Goal: Information Seeking & Learning: Learn about a topic

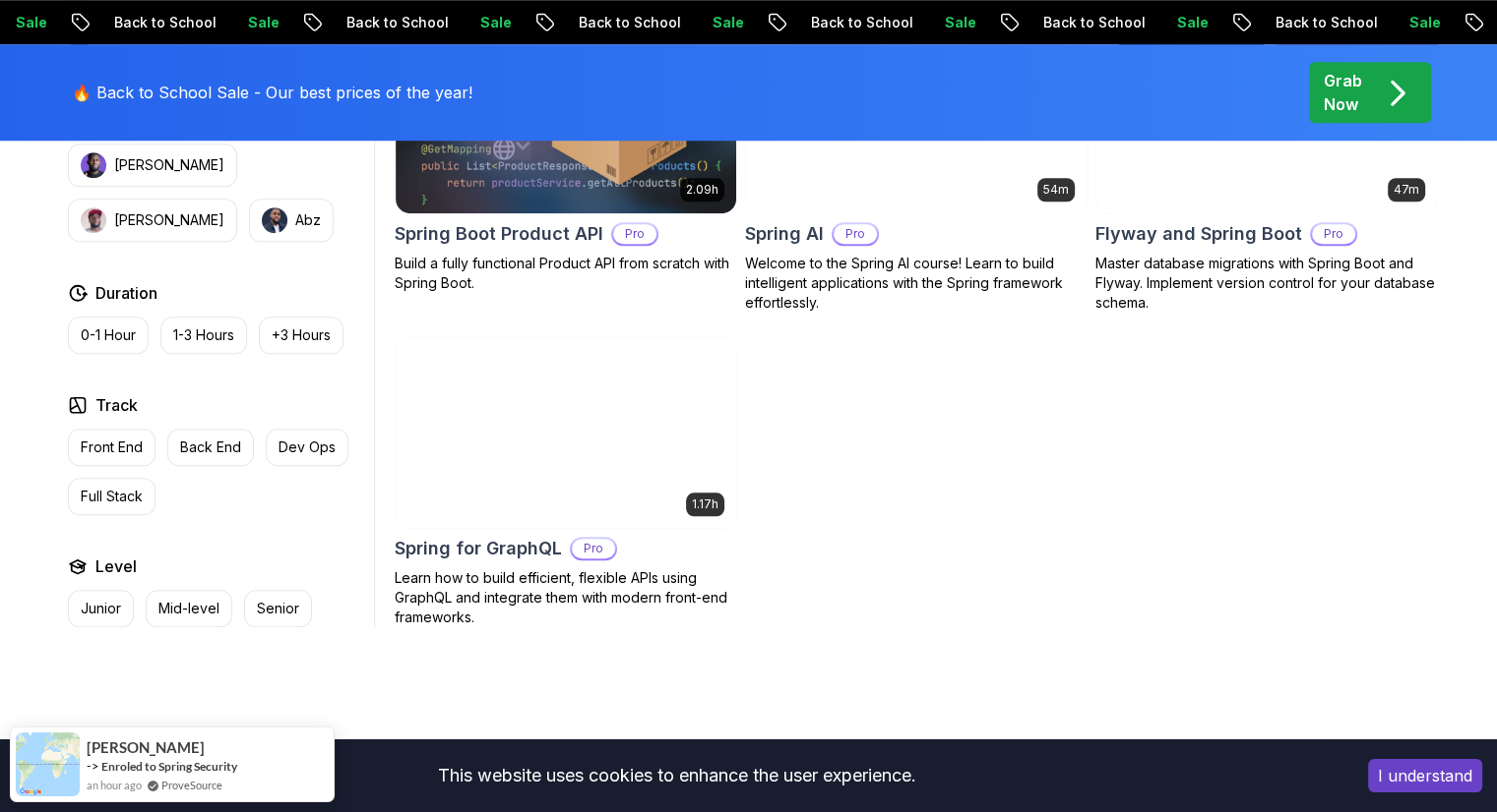
scroll to position [1676, 0]
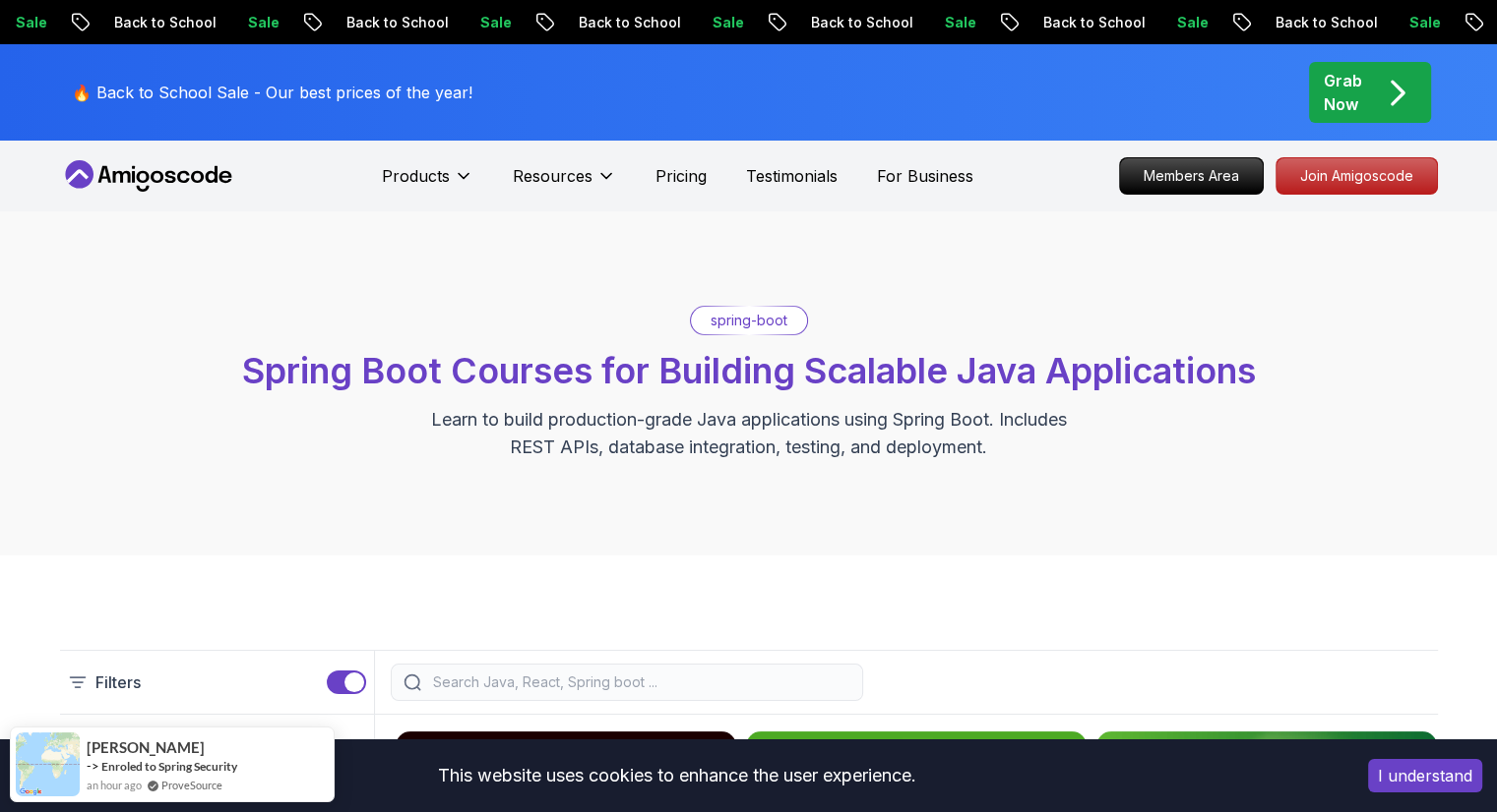
click at [748, 363] on span "Spring Boot Courses for Building Scalable Java Applications" at bounding box center [748, 371] width 1013 height 43
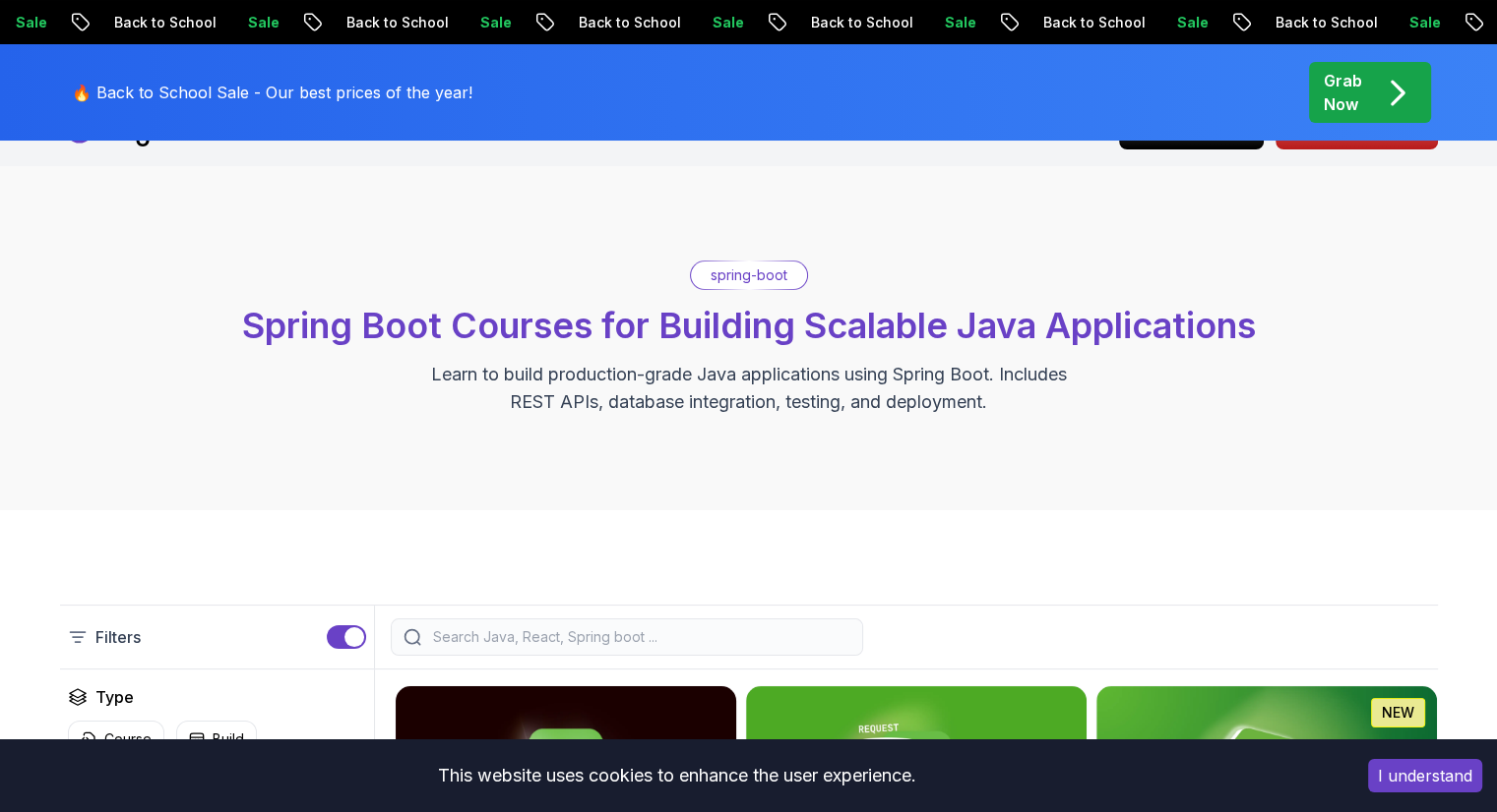
scroll to position [38, 0]
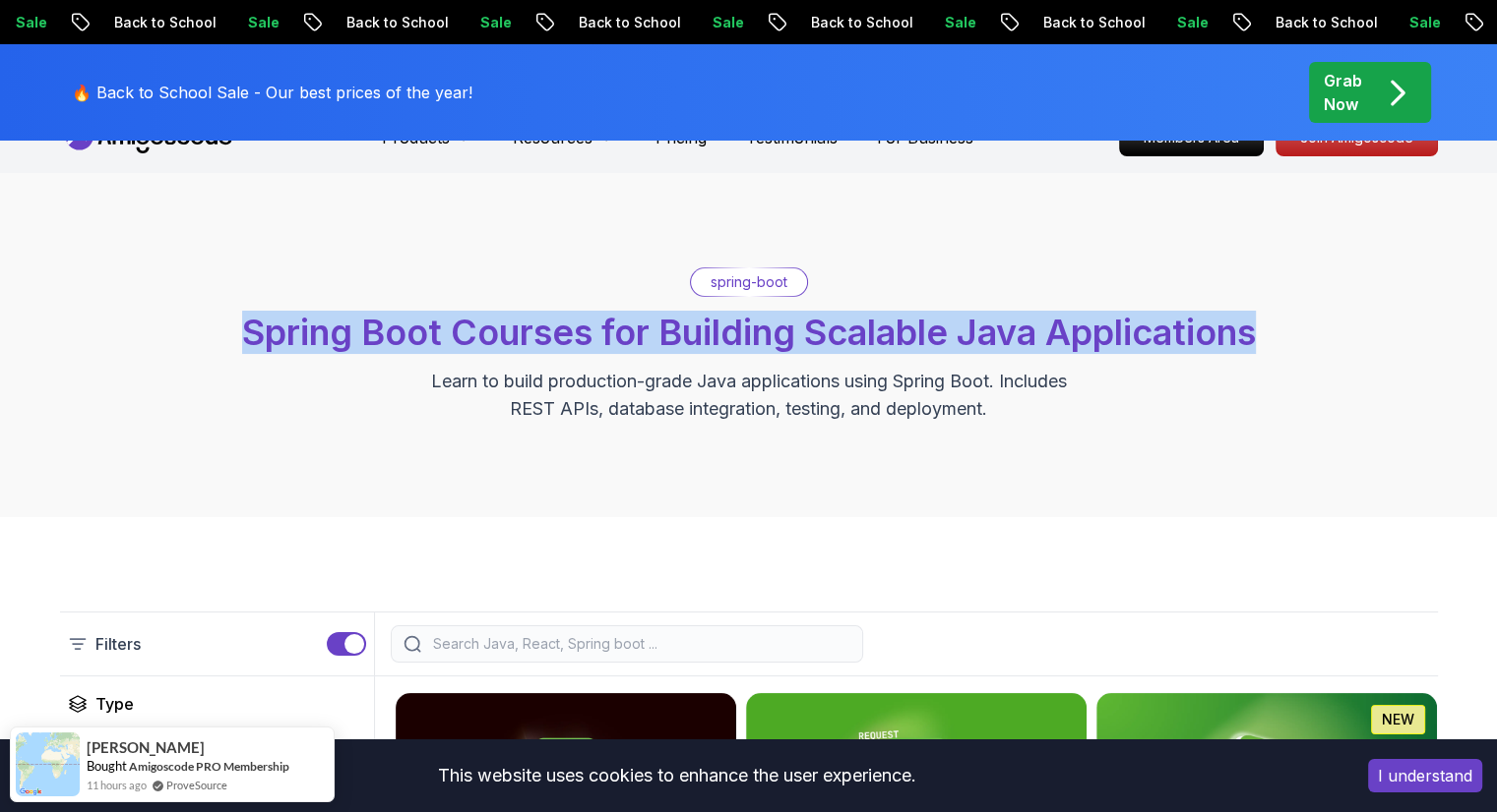
drag, startPoint x: 228, startPoint y: 316, endPoint x: 1300, endPoint y: 316, distance: 1072.0
click at [1300, 316] on div "spring-boot Spring Boot Courses for Building Scalable Java Applications Learn t…" at bounding box center [748, 346] width 1377 height 156
copy span "Spring Boot Courses for Building Scalable Java Applications"
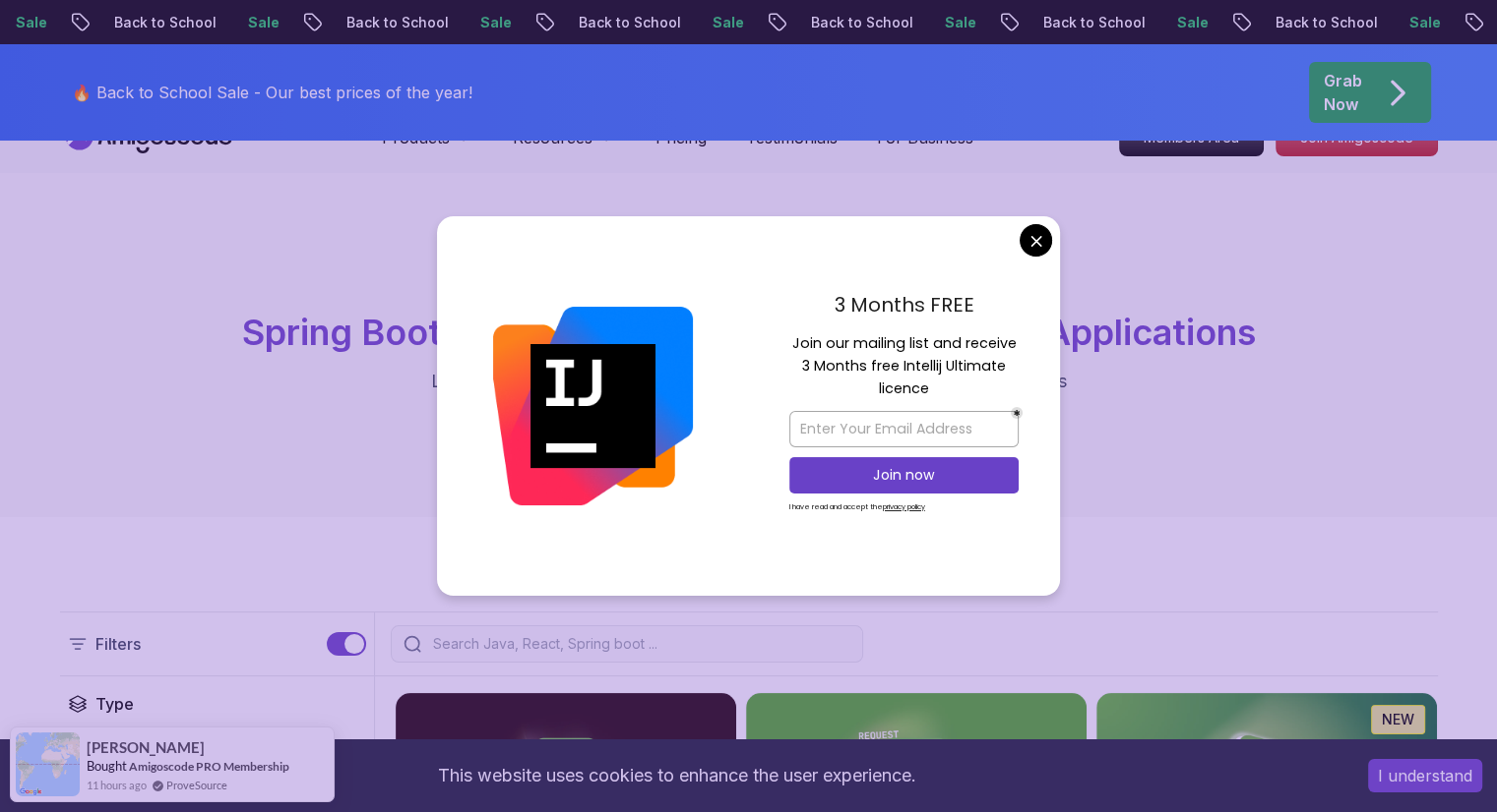
click at [698, 645] on input "search" at bounding box center [639, 644] width 421 height 20
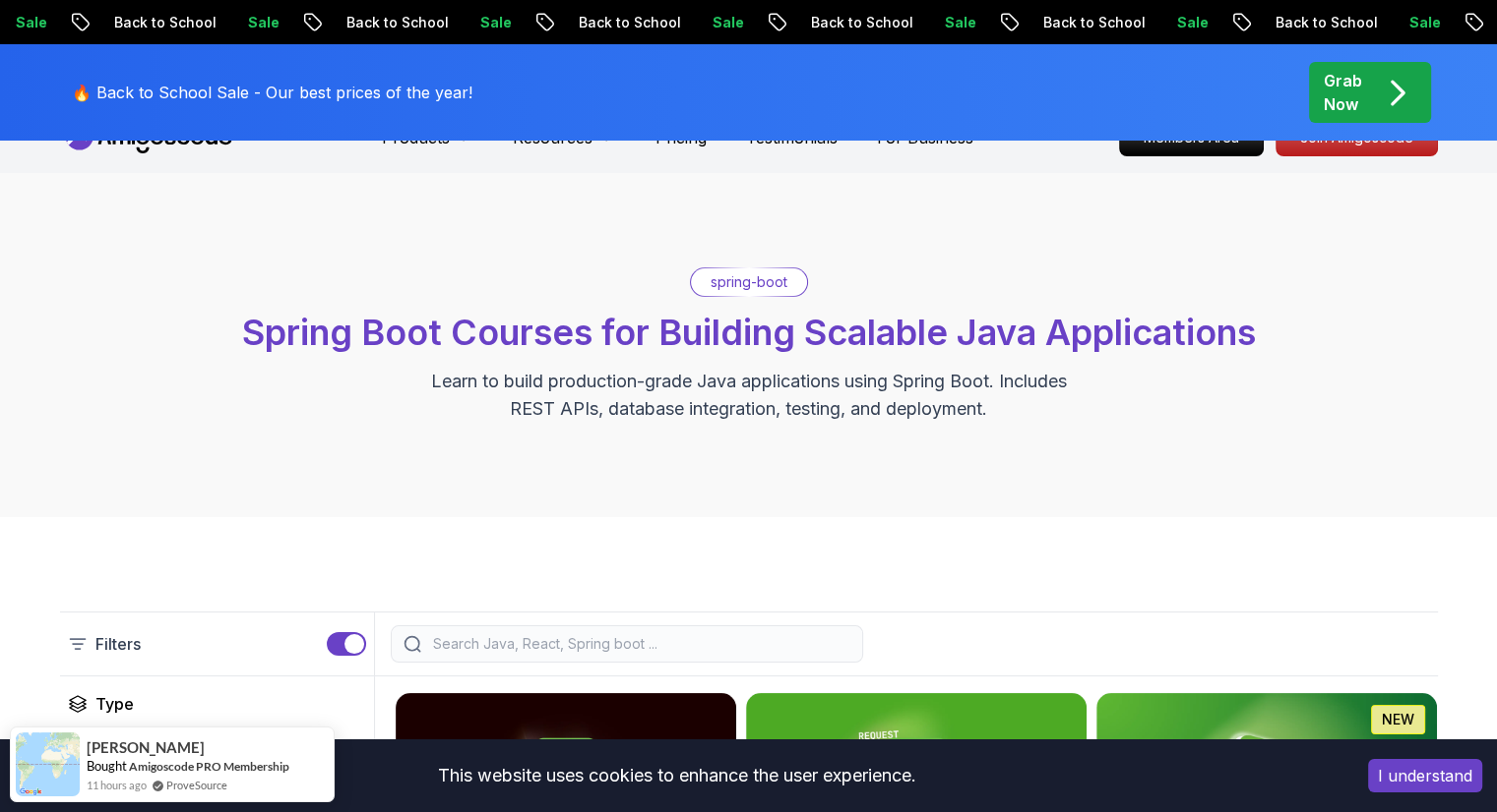
click at [549, 643] on input "search" at bounding box center [639, 644] width 421 height 20
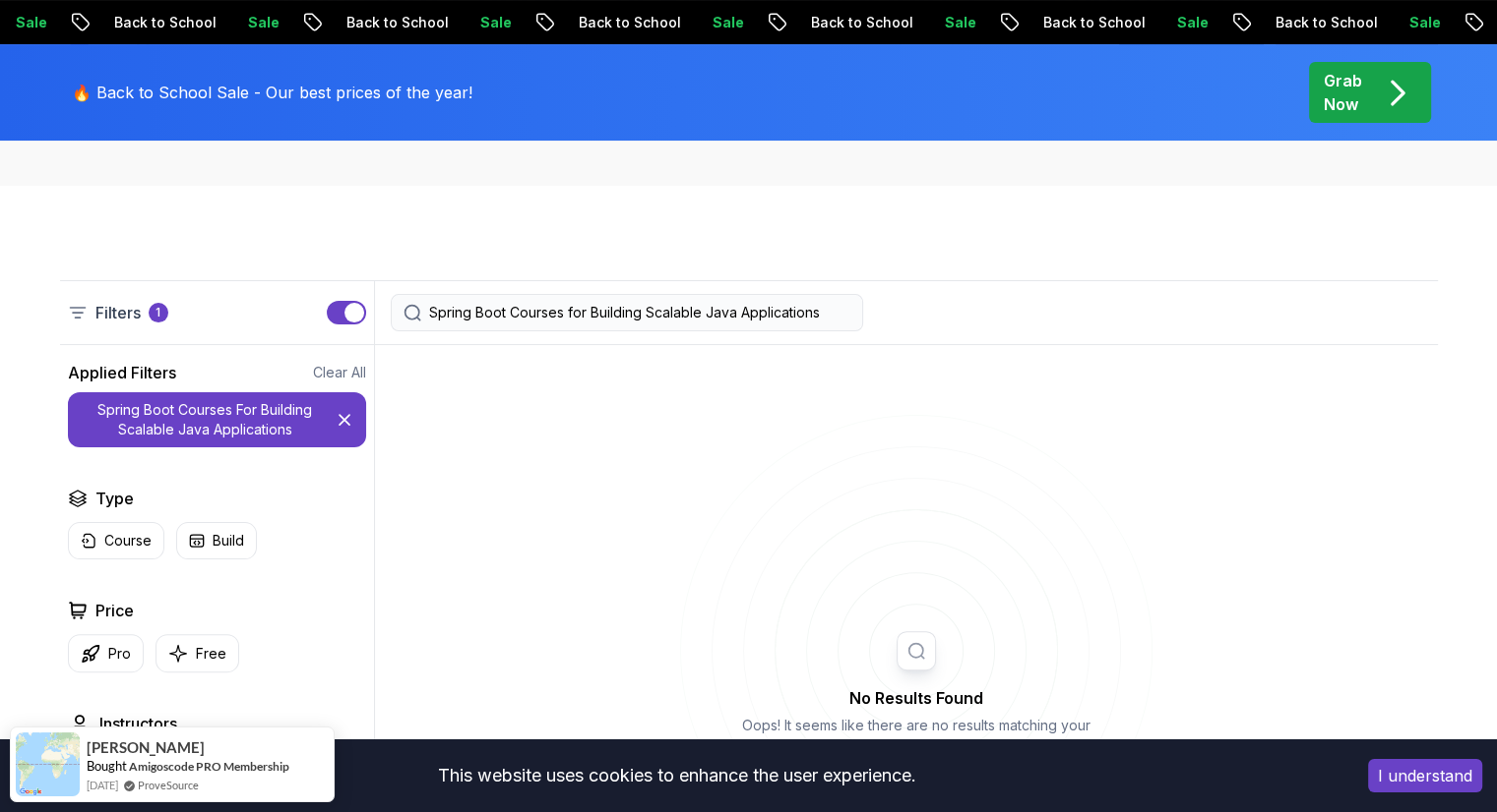
scroll to position [372, 0]
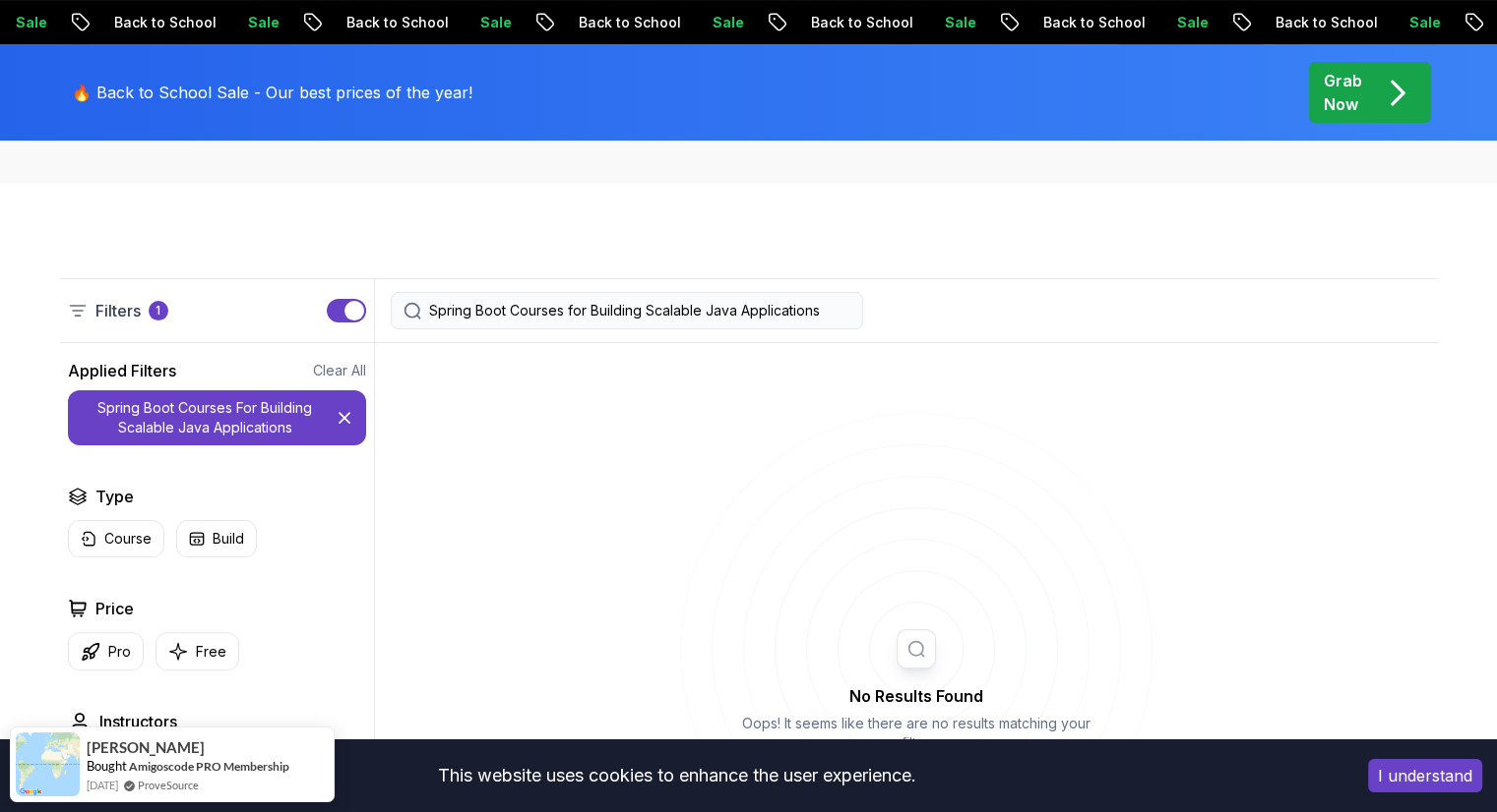
type input "Spring Boot Courses for Building Scalable Java Applications"
click at [130, 547] on button "Course" at bounding box center [116, 538] width 96 height 37
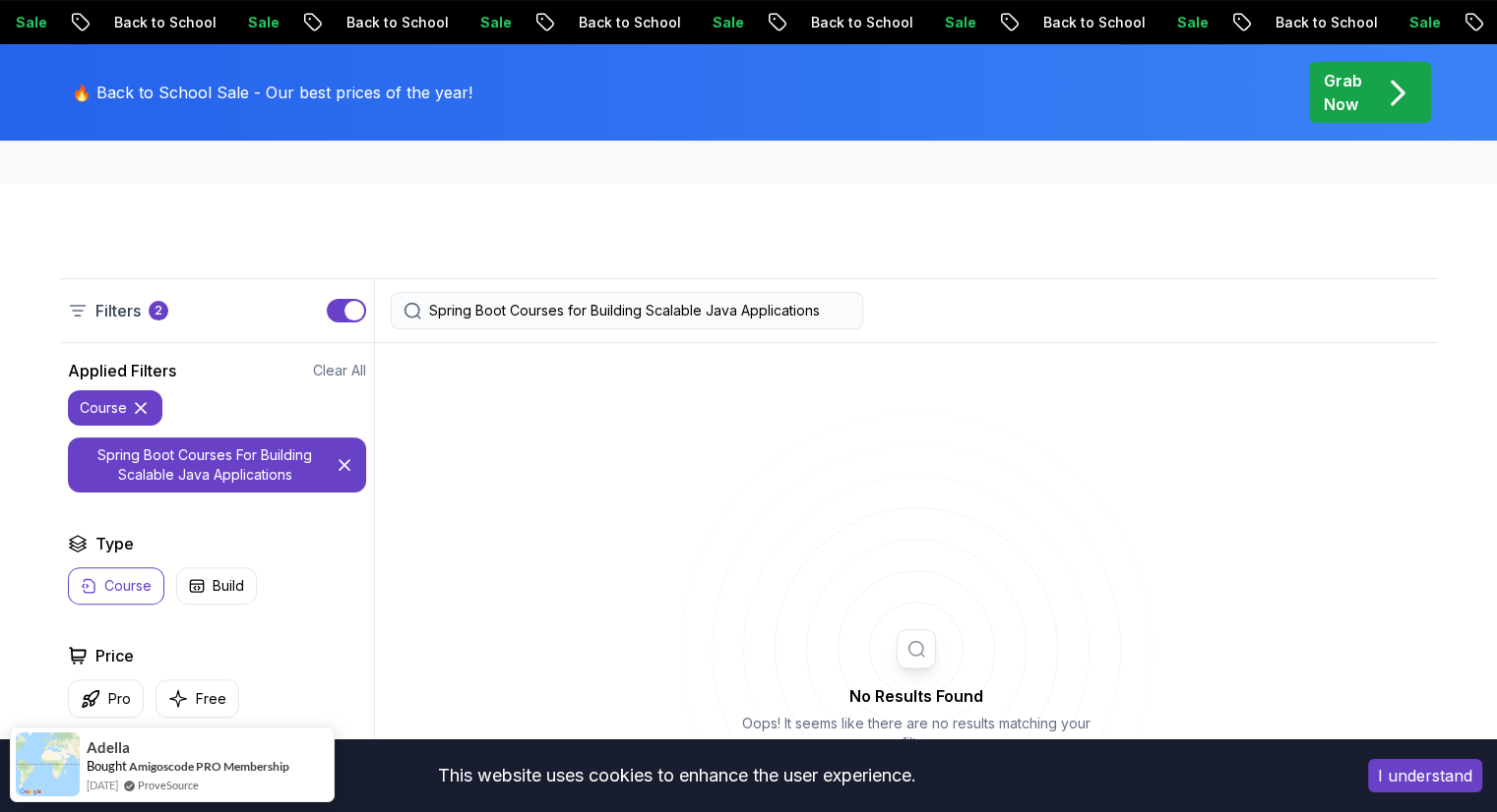
drag, startPoint x: 319, startPoint y: 457, endPoint x: 353, endPoint y: 461, distance: 34.2
click at [353, 461] on button "Spring Boot Courses for Building Scalable Java Applications" at bounding box center [217, 464] width 298 height 55
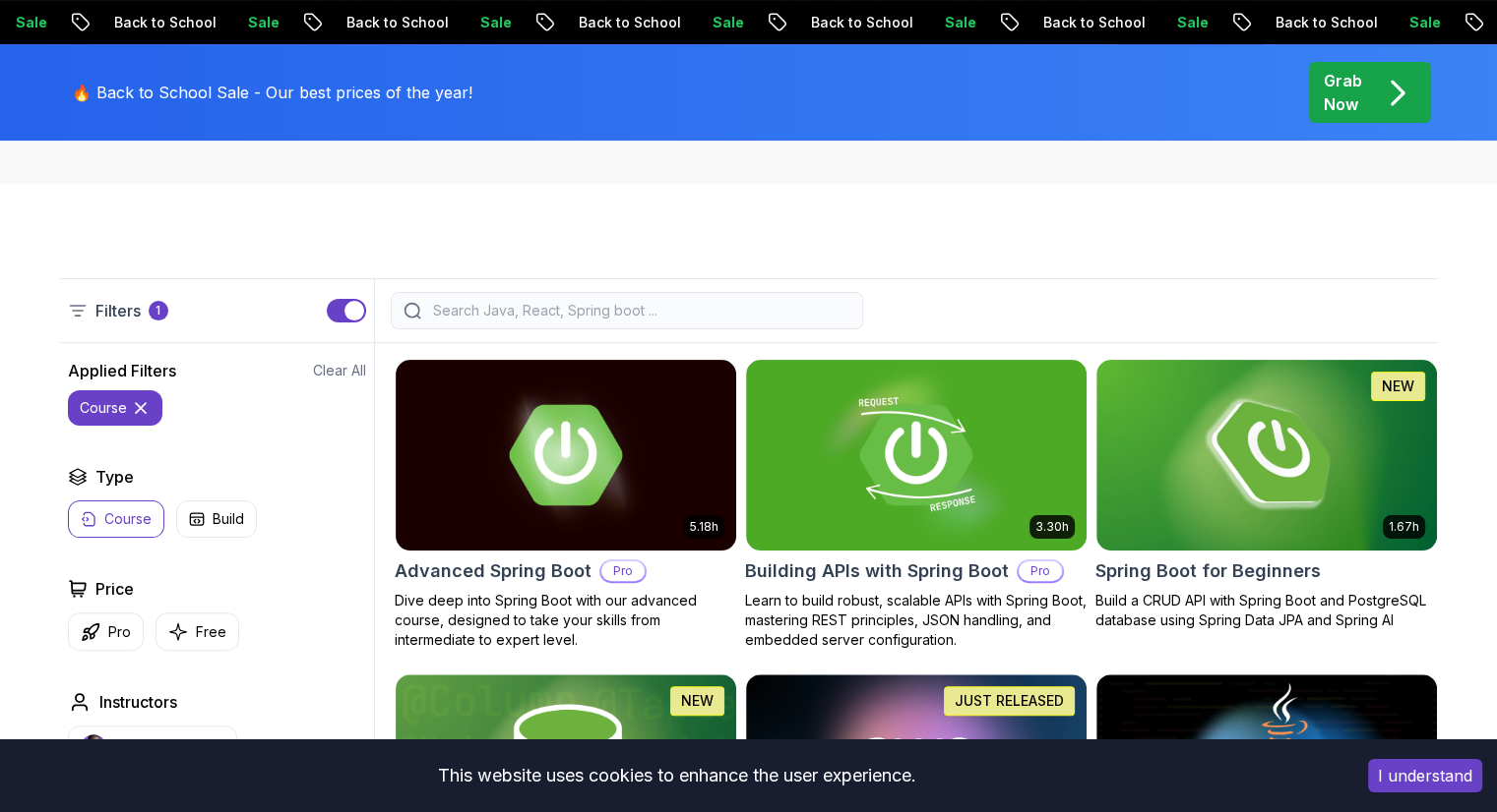
click at [353, 461] on div "Applied Filters Clear All course Type Course Build Price Pro Free Instructors […" at bounding box center [217, 784] width 314 height 851
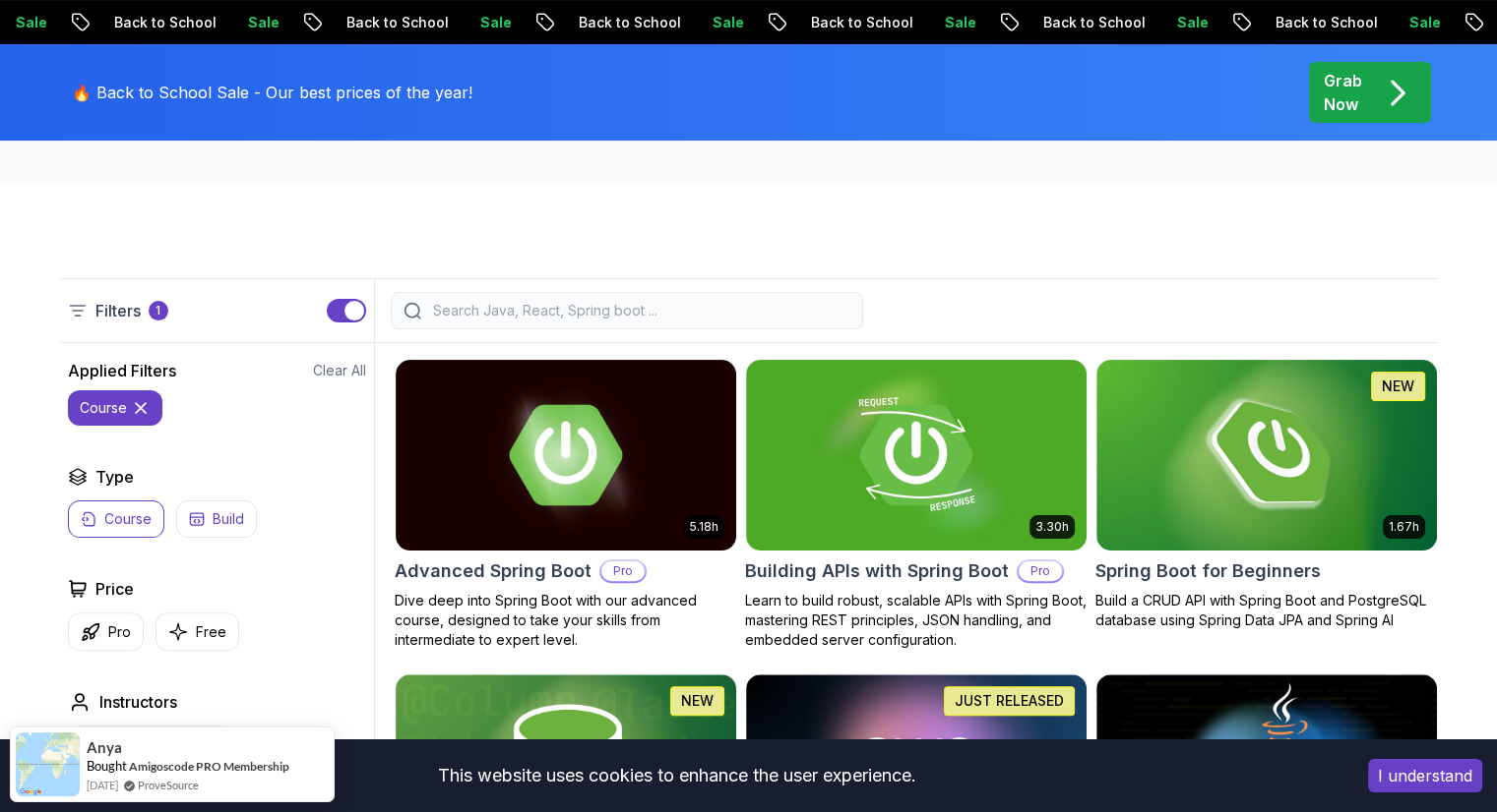
click at [215, 521] on p "Build" at bounding box center [229, 519] width 32 height 20
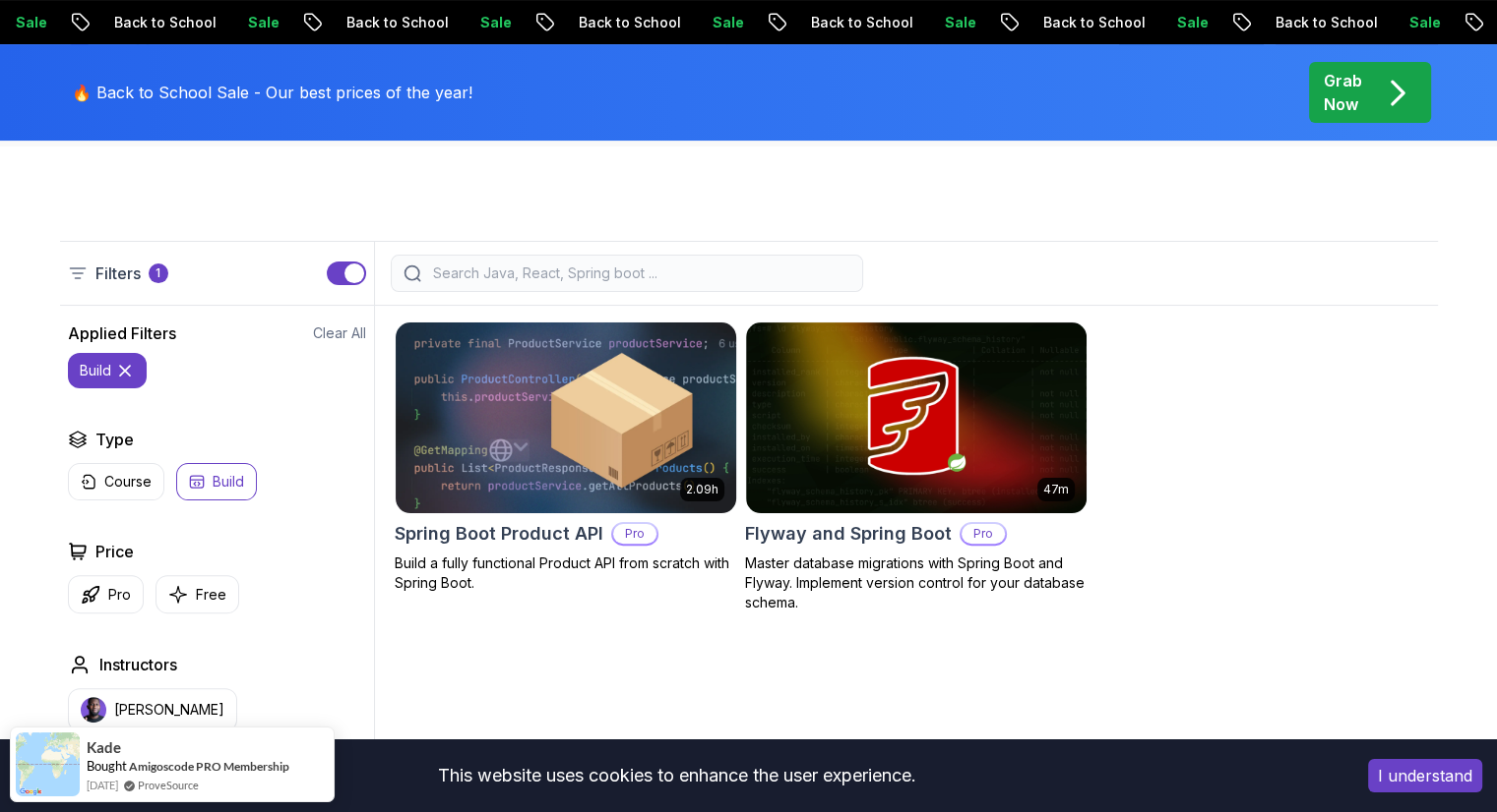
scroll to position [411, 0]
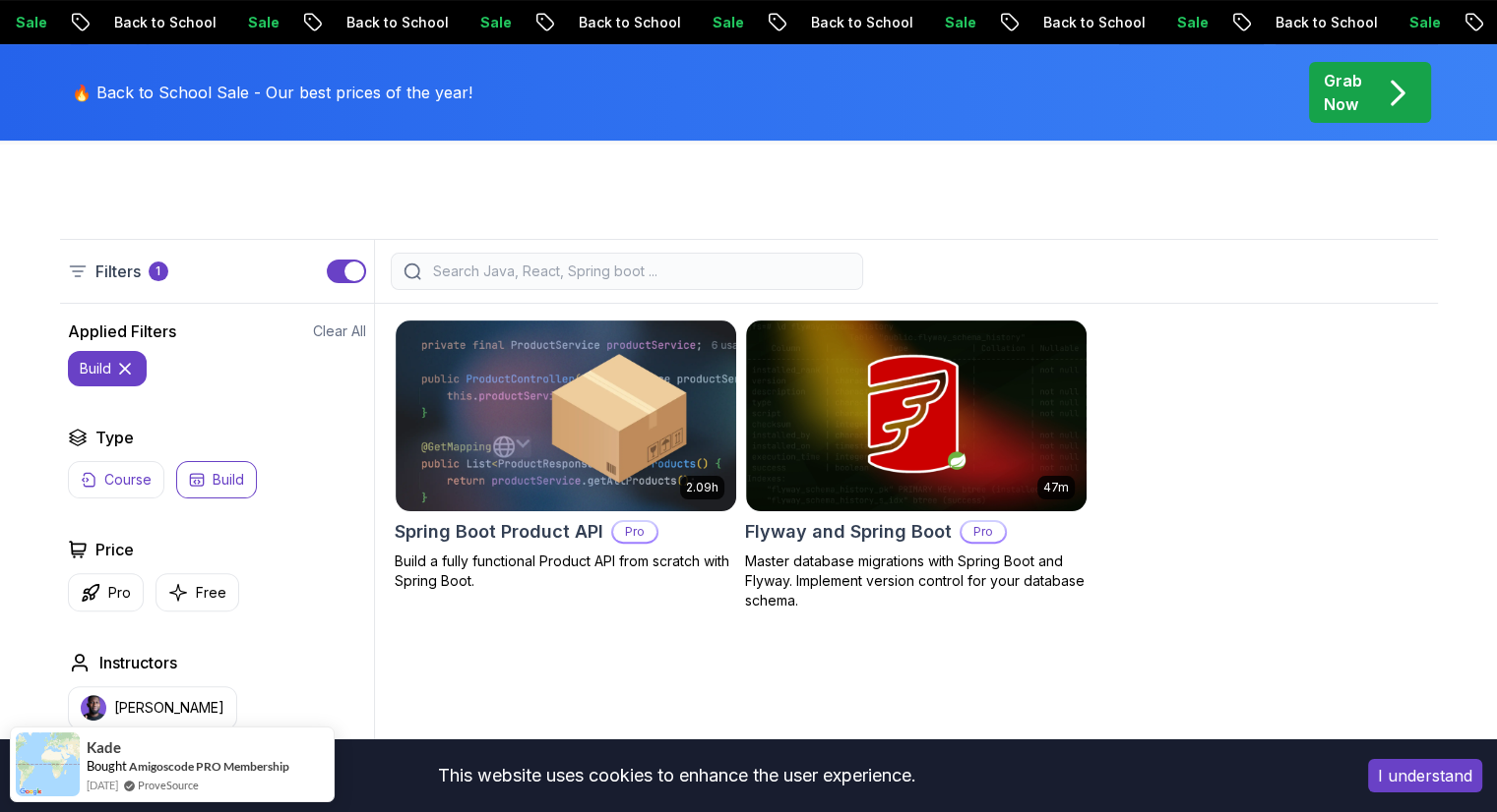
click at [96, 479] on button "Course" at bounding box center [116, 479] width 96 height 37
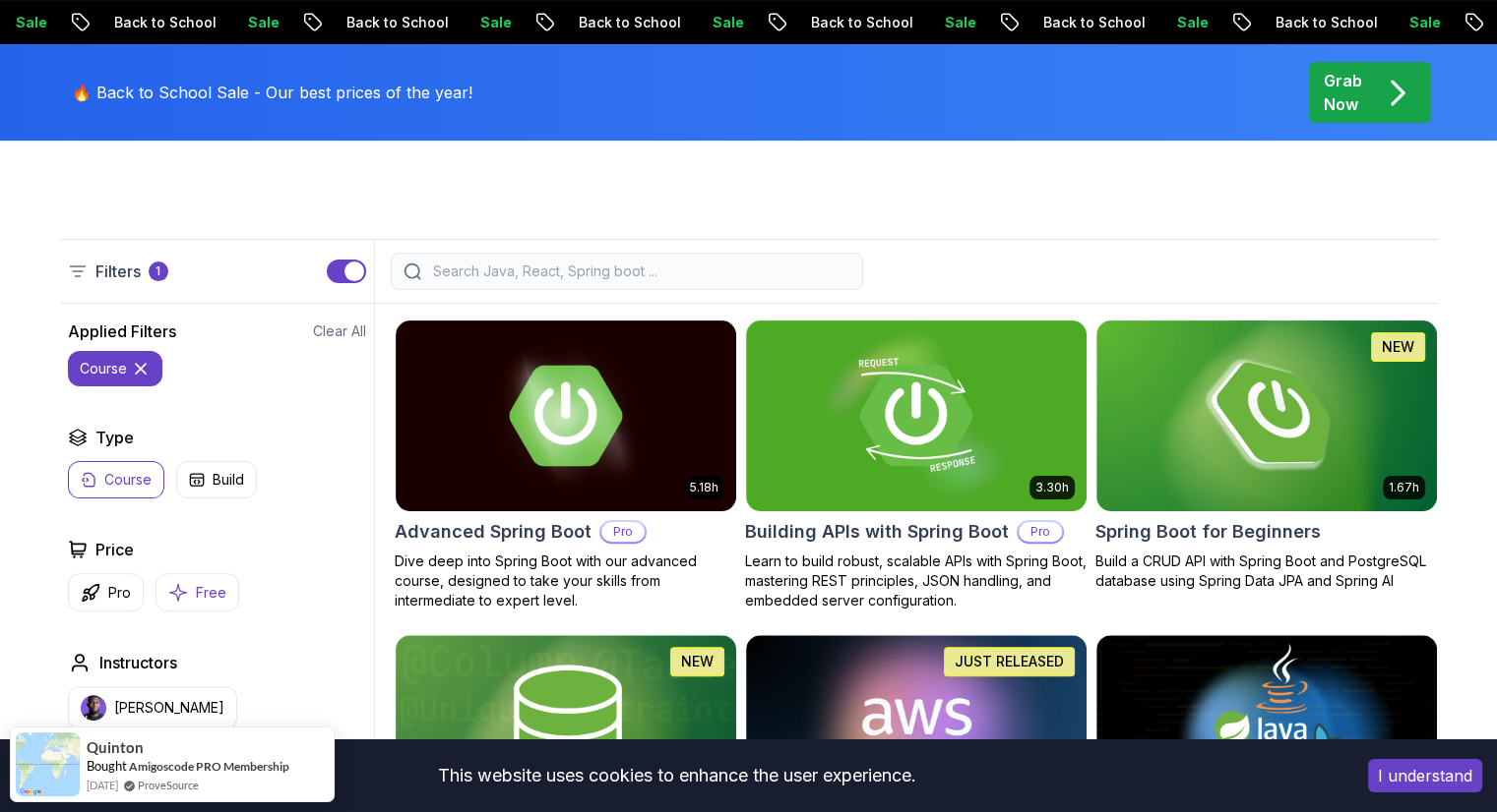
click at [196, 584] on p "Free" at bounding box center [211, 593] width 31 height 20
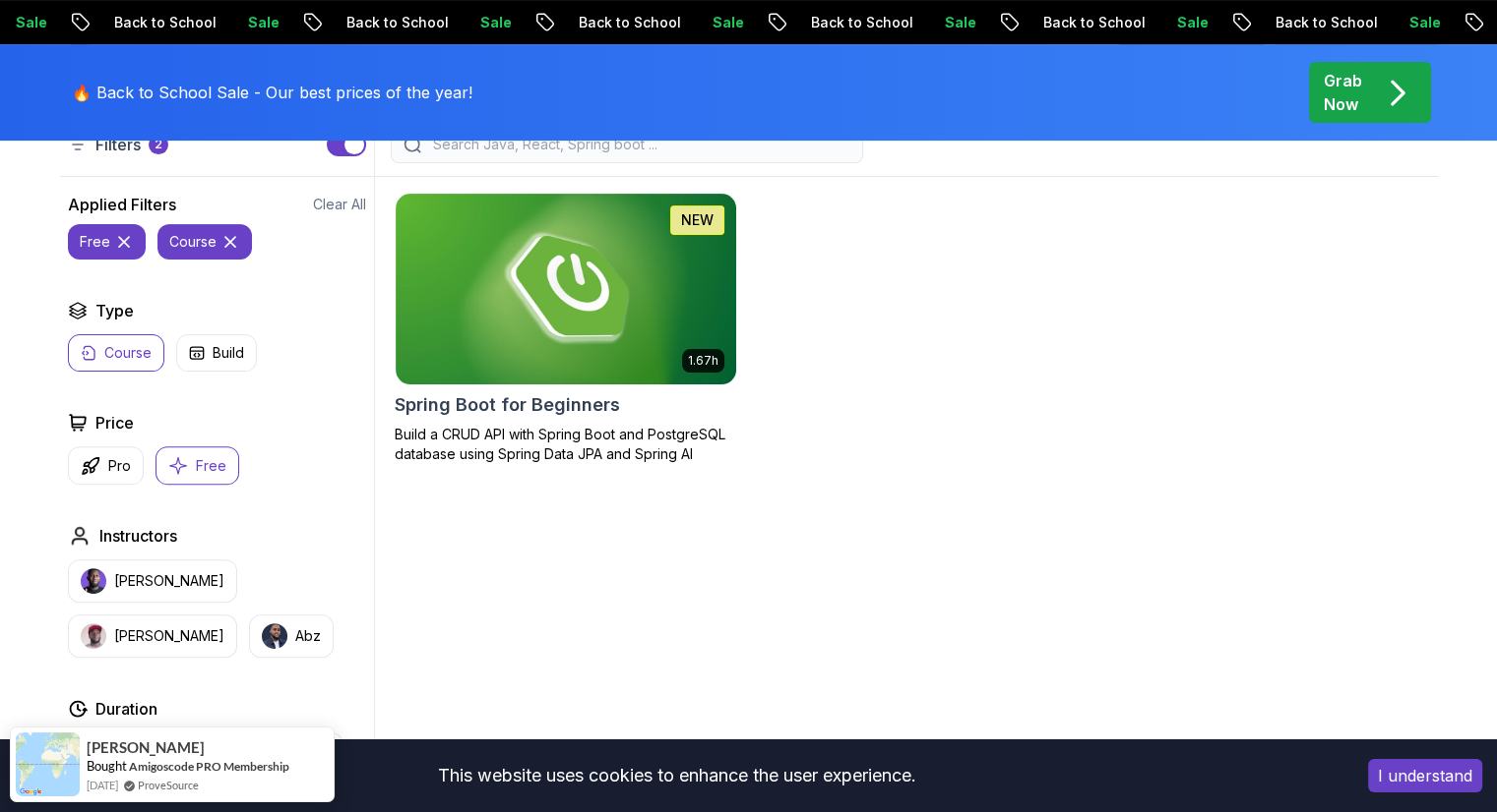
scroll to position [544, 0]
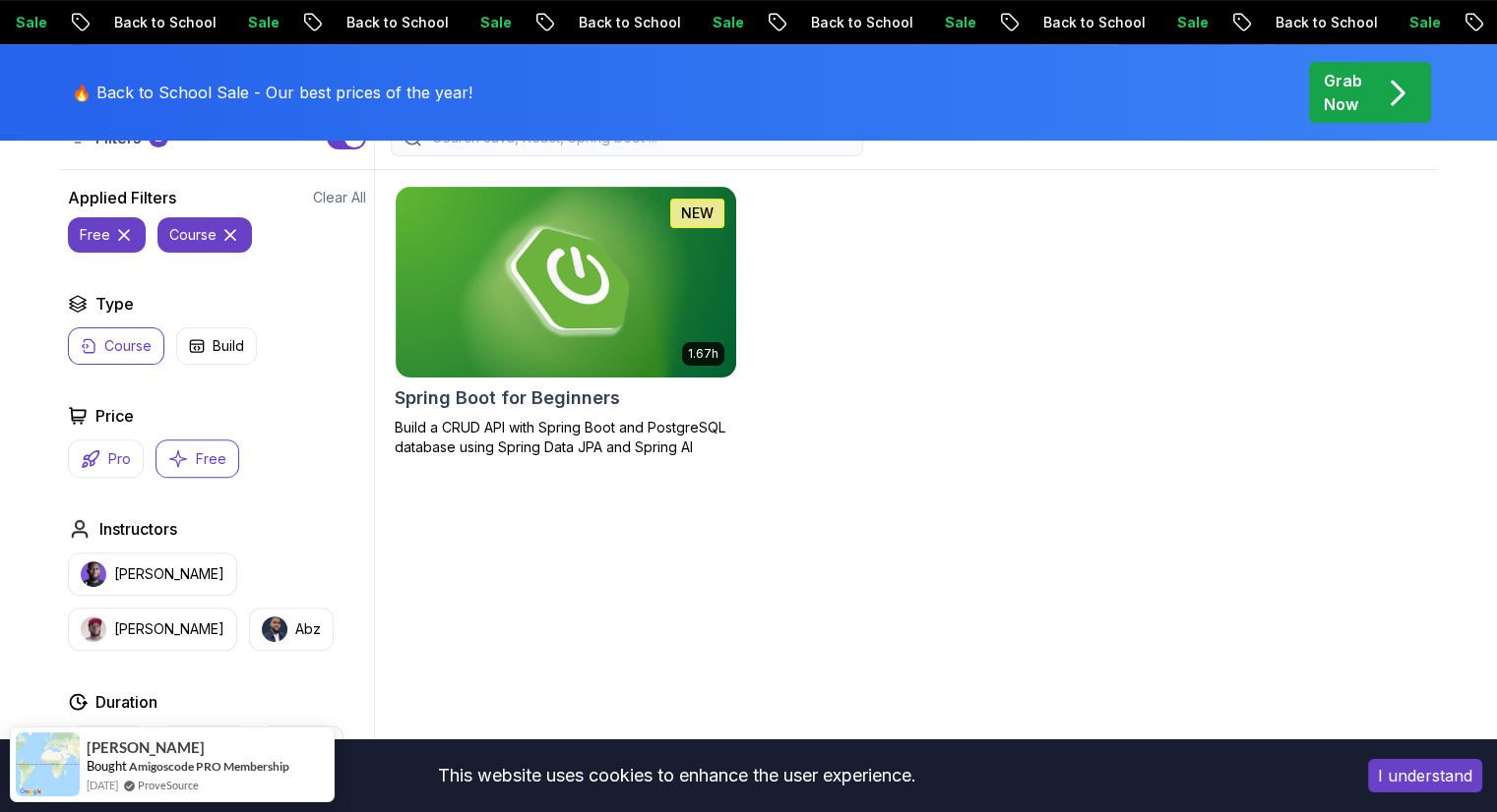
click at [99, 456] on button "Pro" at bounding box center [106, 458] width 76 height 38
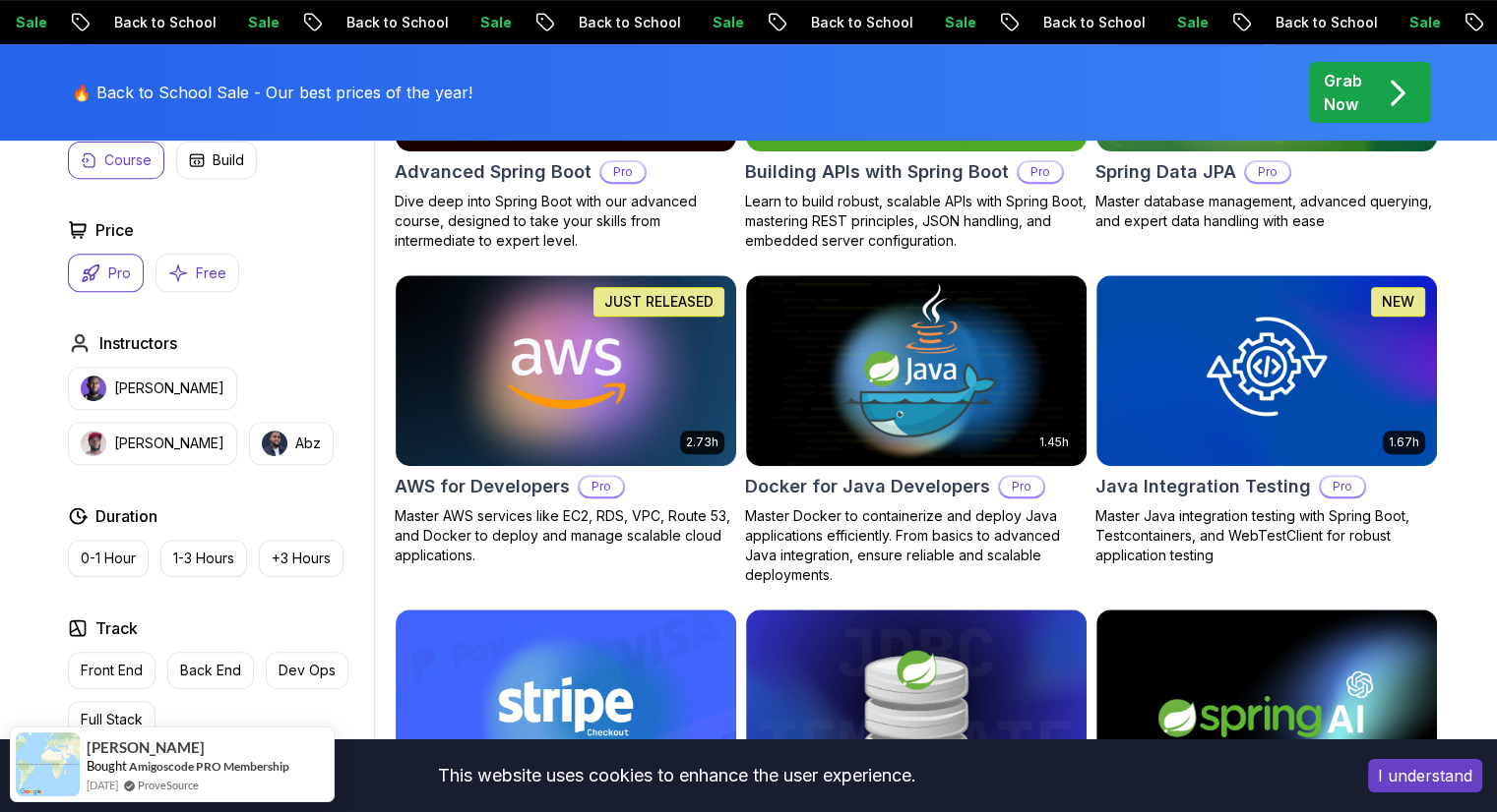
scroll to position [846, 0]
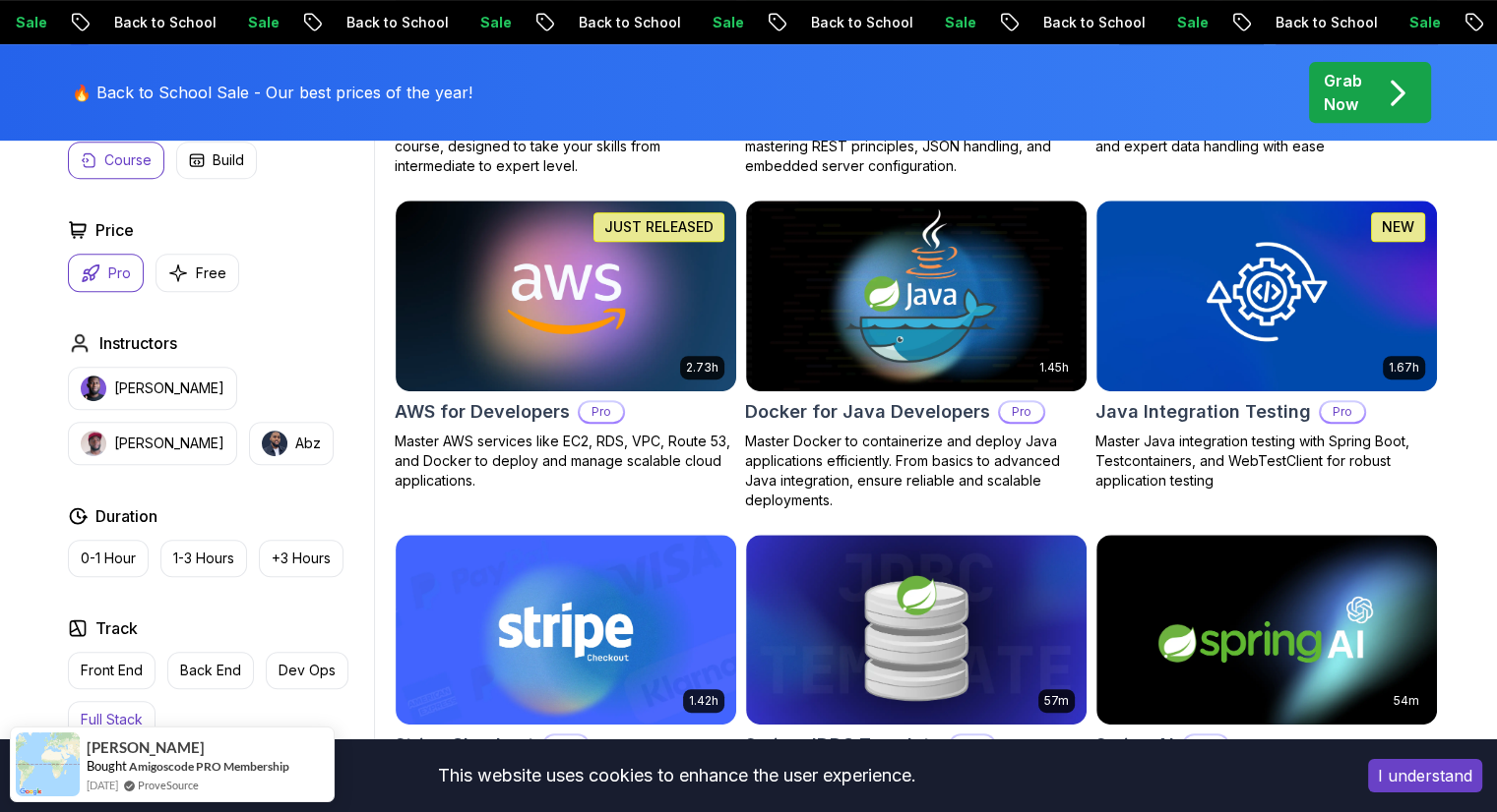
click at [111, 706] on button "Full Stack" at bounding box center [112, 719] width 88 height 37
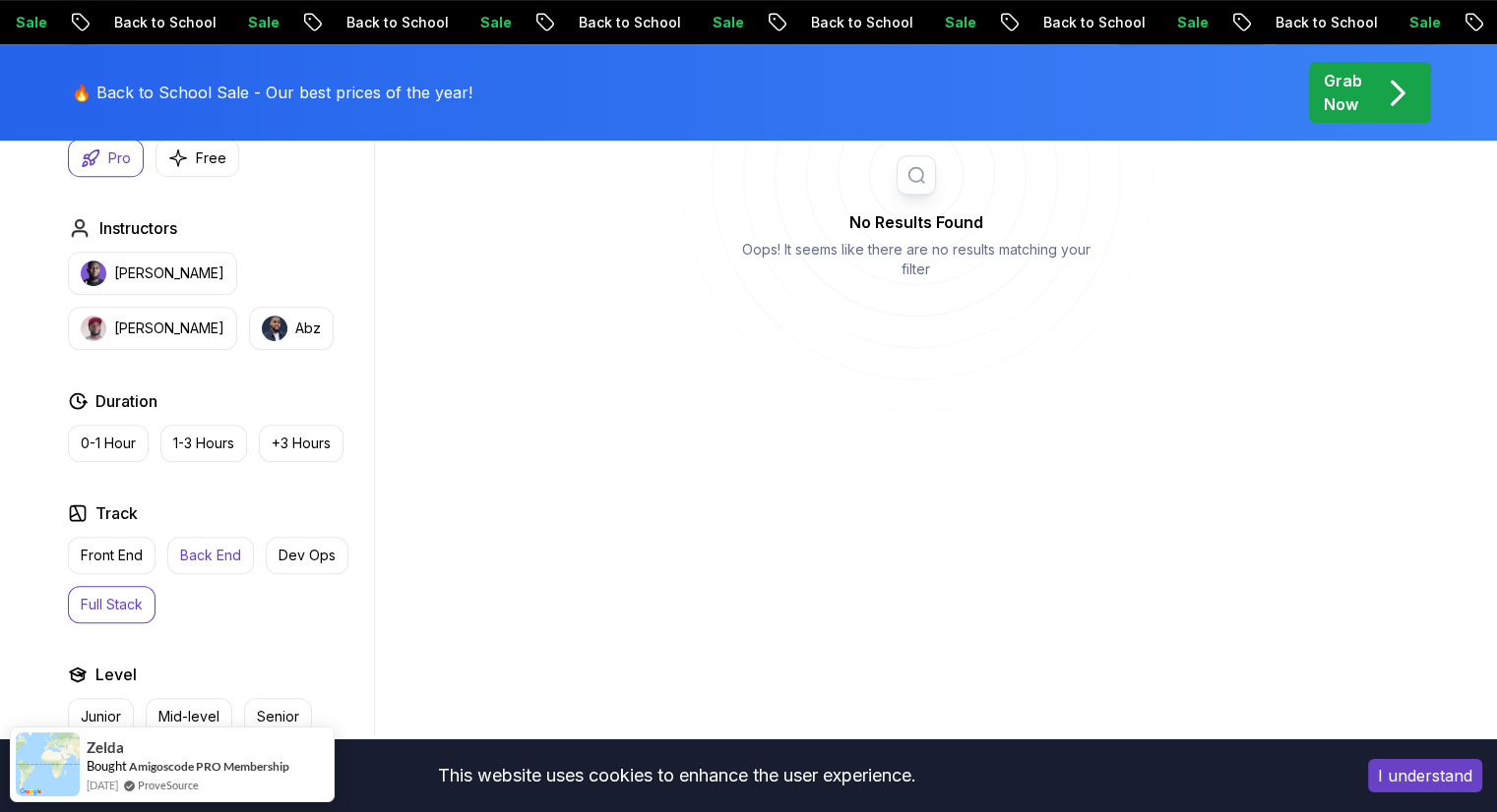
click at [220, 549] on p "Back End" at bounding box center [210, 555] width 61 height 20
